Goal: Find specific page/section: Find specific page/section

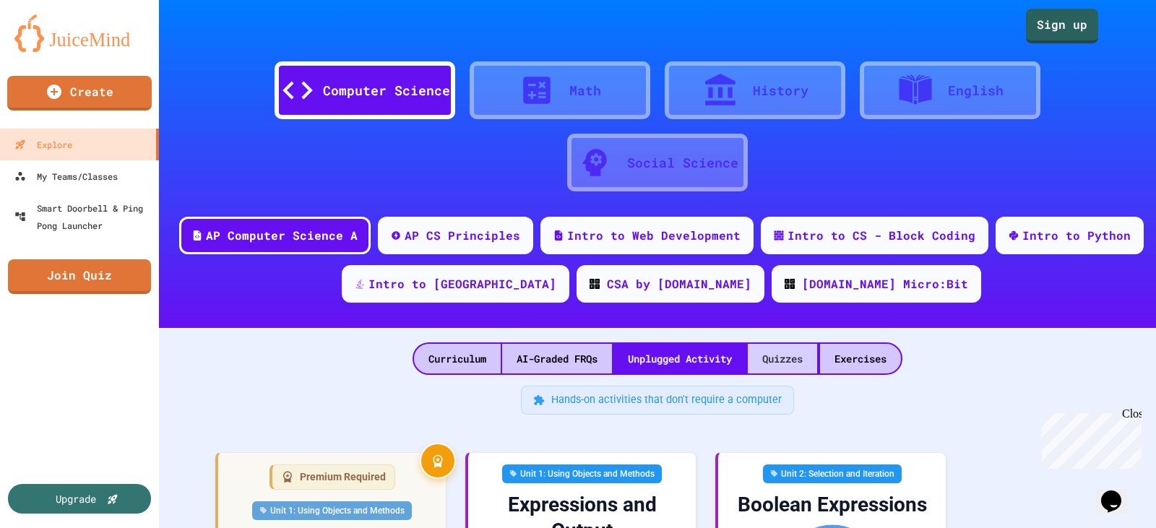
click at [789, 356] on div "Quizzes" at bounding box center [782, 359] width 69 height 30
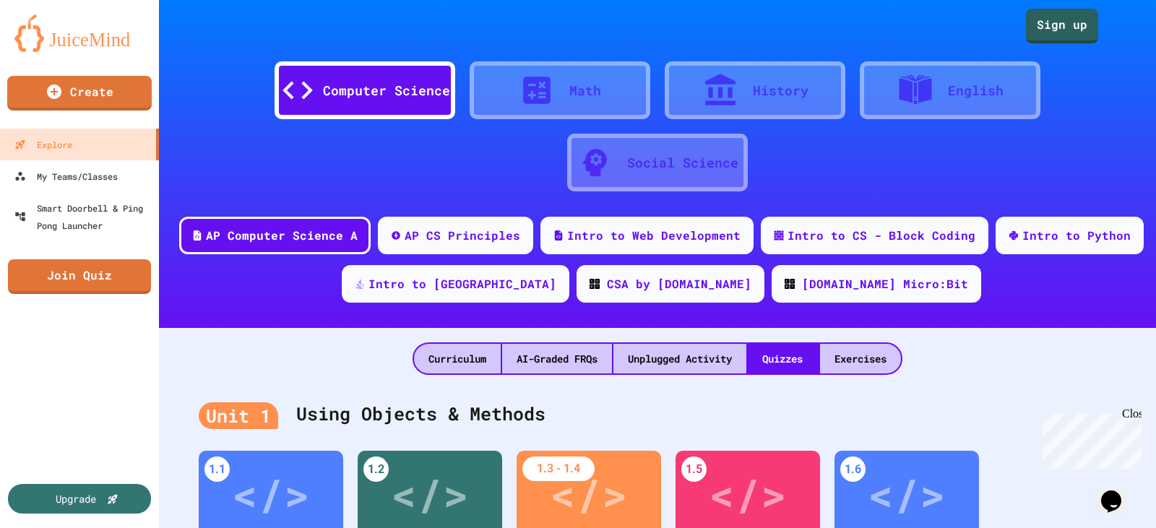
click at [61, 29] on img at bounding box center [79, 33] width 130 height 38
